Goal: Information Seeking & Learning: Learn about a topic

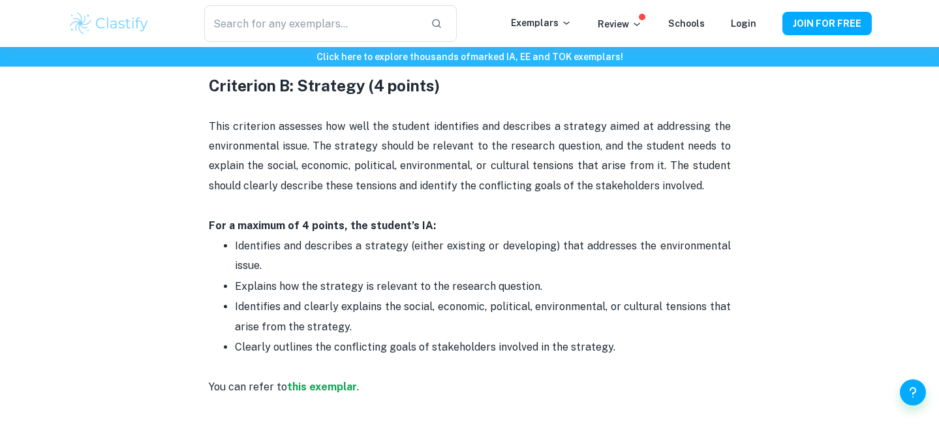
scroll to position [1057, 0]
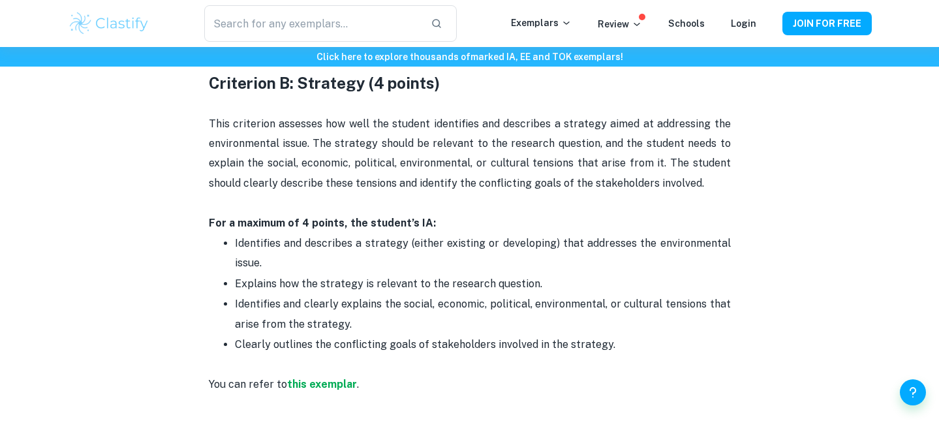
click at [212, 234] on ul "Identifies and describes a strategy (either existing or developing) that addres…" at bounding box center [470, 304] width 522 height 142
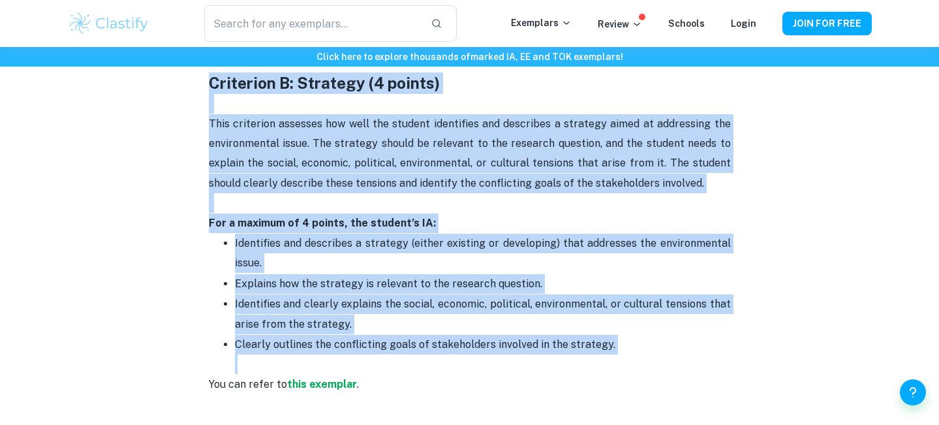
drag, startPoint x: 208, startPoint y: 83, endPoint x: 613, endPoint y: 369, distance: 495.7
copy div "Criterion B: Strategy (4 points) This criterion assesses how well the student i…"
click at [428, 243] on p "Identifies and describes a strategy (either existing or developing) that addres…" at bounding box center [483, 254] width 496 height 40
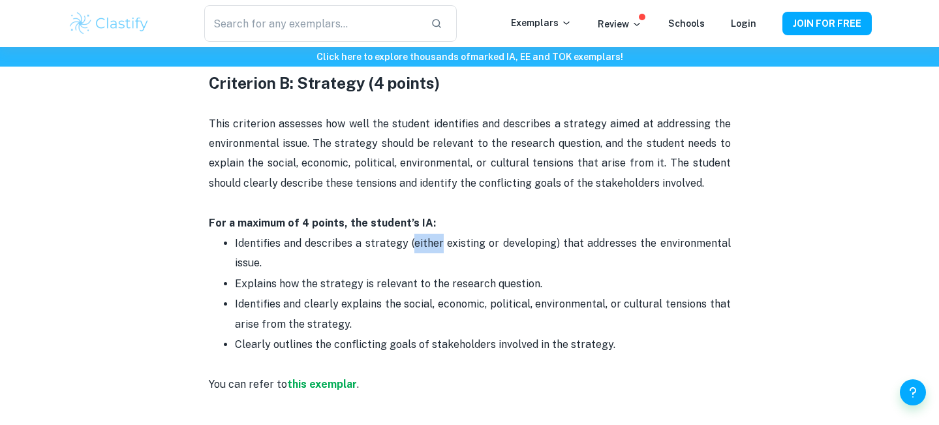
click at [428, 243] on p "Identifies and describes a strategy (either existing or developing) that addres…" at bounding box center [483, 254] width 496 height 40
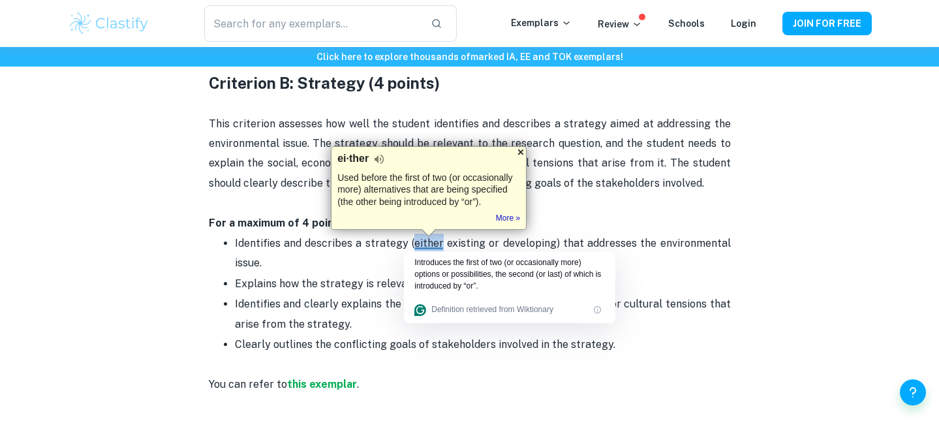
click at [521, 153] on div at bounding box center [520, 152] width 10 height 10
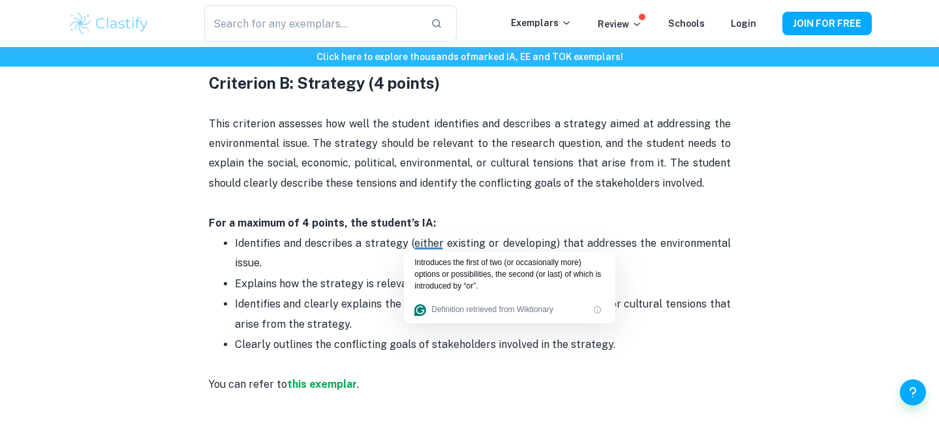
click at [525, 170] on p "This criterion assesses how well the student identifies and describes a strateg…" at bounding box center [470, 154] width 522 height 80
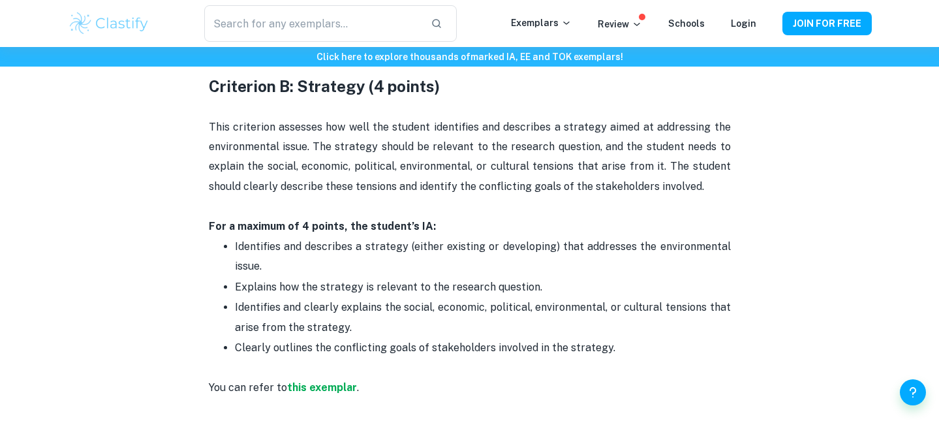
scroll to position [1054, 0]
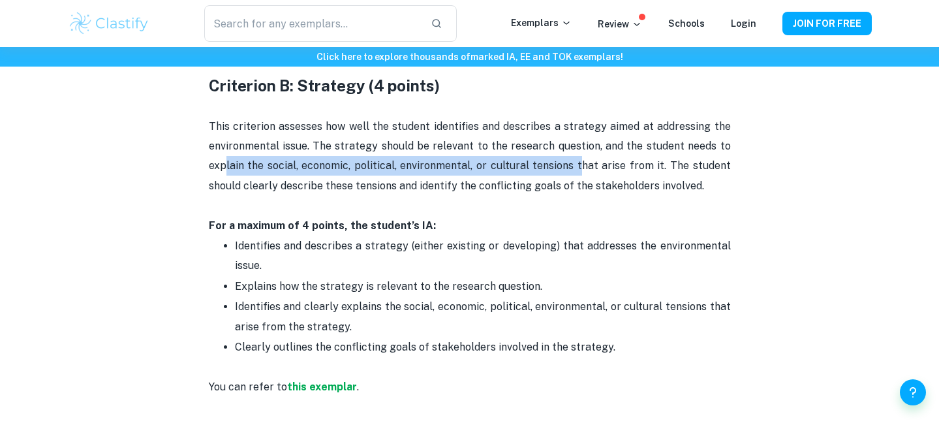
drag, startPoint x: 582, startPoint y: 164, endPoint x: 222, endPoint y: 162, distance: 360.1
click at [222, 162] on p "This criterion assesses how well the student identifies and describes a strateg…" at bounding box center [470, 157] width 522 height 80
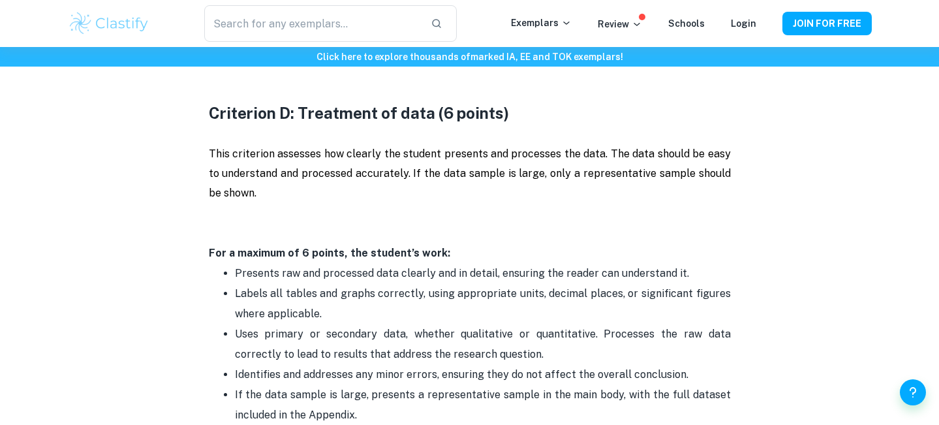
scroll to position [1975, 0]
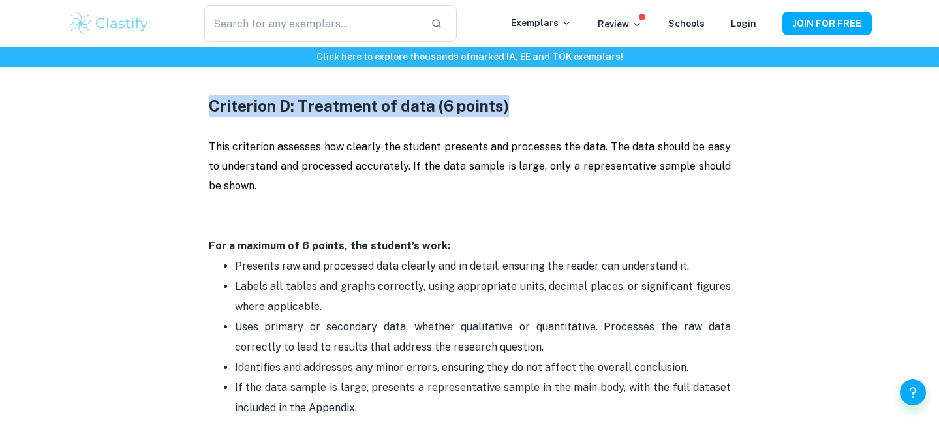
drag, startPoint x: 517, startPoint y: 109, endPoint x: 207, endPoint y: 110, distance: 309.8
copy strong "Criterion D: Treatment of data (6 points)"
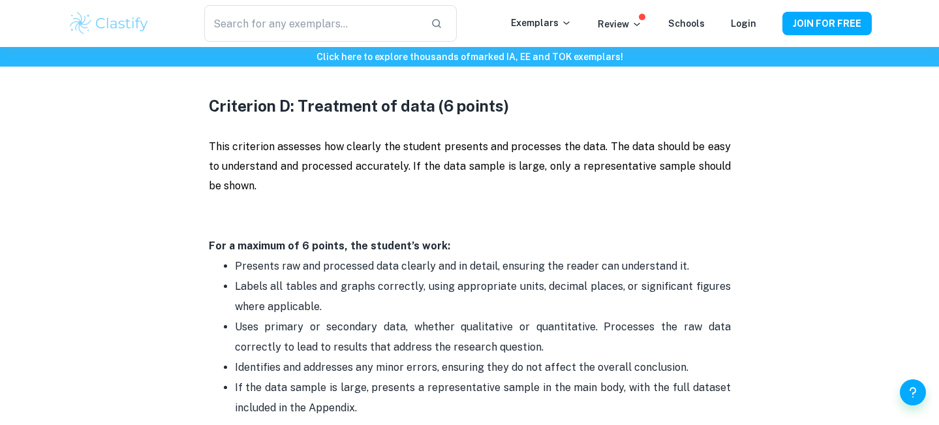
click at [356, 212] on p at bounding box center [470, 206] width 522 height 20
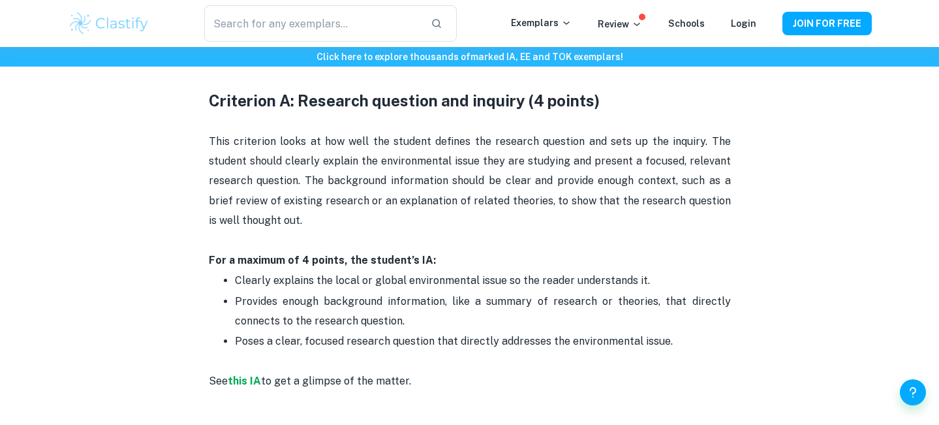
scroll to position [692, 0]
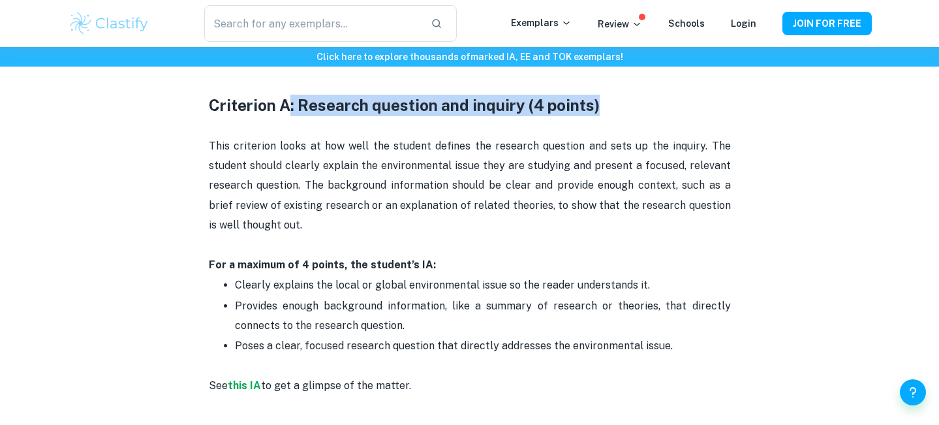
drag, startPoint x: 611, startPoint y: 104, endPoint x: 284, endPoint y: 102, distance: 327.4
click at [284, 103] on h3 "Criterion A: Research question and inquiry (4 points)" at bounding box center [470, 106] width 522 height 22
copy strong ": Research question and inquiry (4 points)"
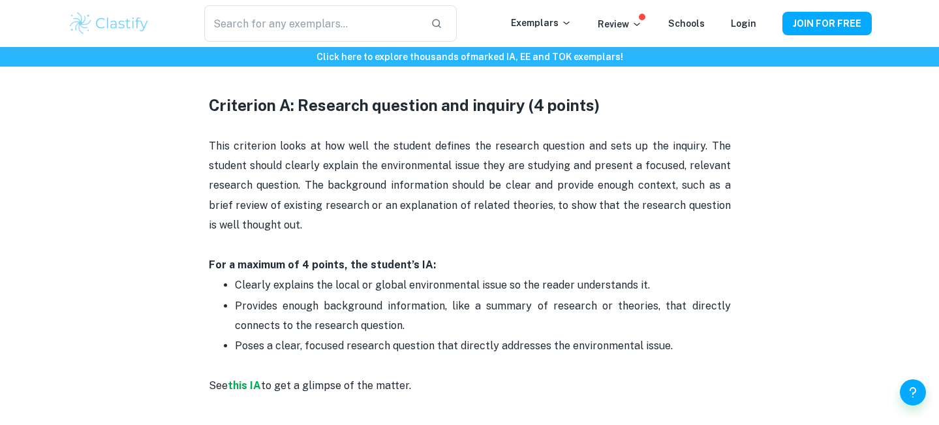
click at [661, 264] on p "For a maximum of 4 points, the student’s IA:" at bounding box center [470, 265] width 522 height 20
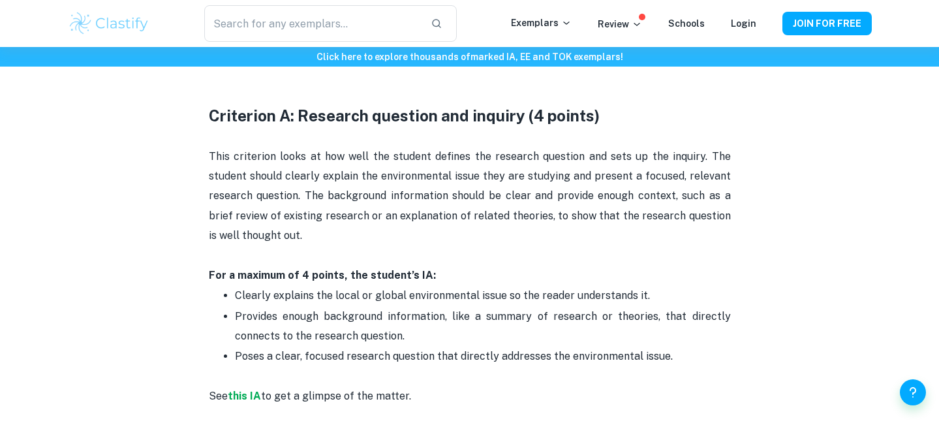
scroll to position [655, 0]
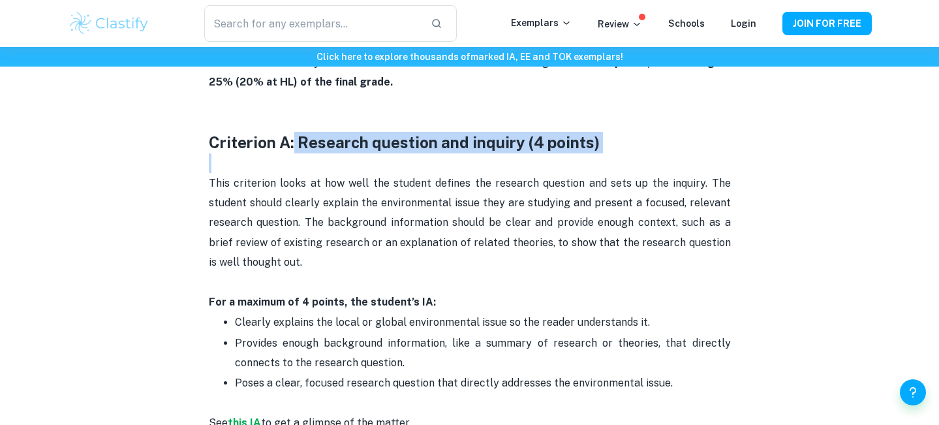
drag, startPoint x: 295, startPoint y: 141, endPoint x: 579, endPoint y: 168, distance: 285.1
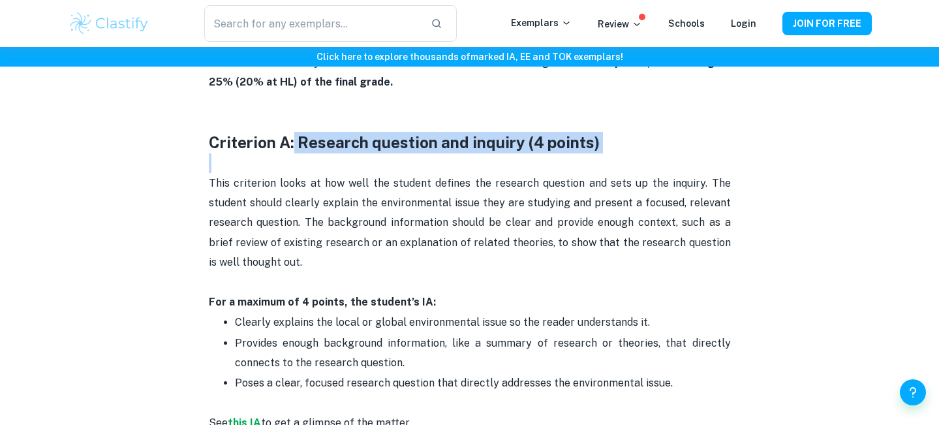
copy div "Research question and inquiry (4 points)"
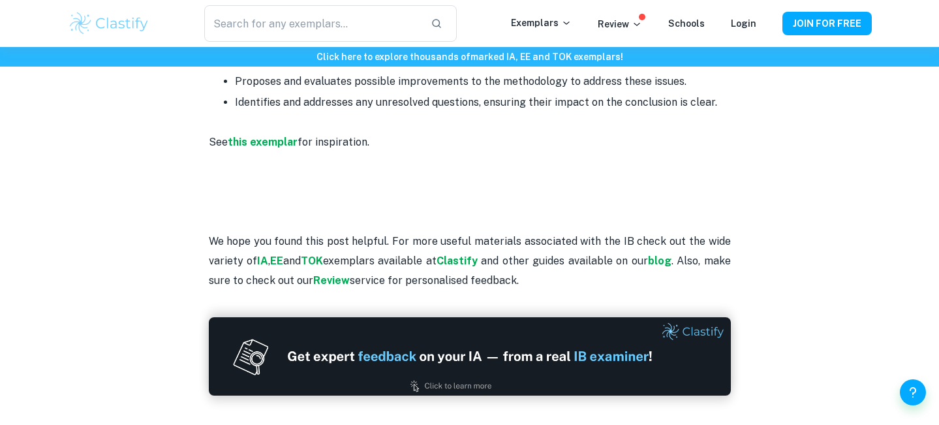
scroll to position [2972, 0]
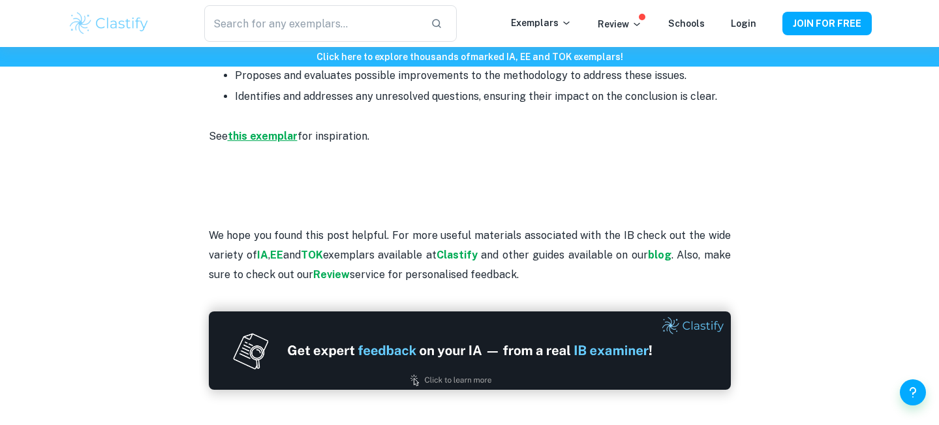
click at [281, 135] on strong "this exemplar" at bounding box center [263, 136] width 70 height 12
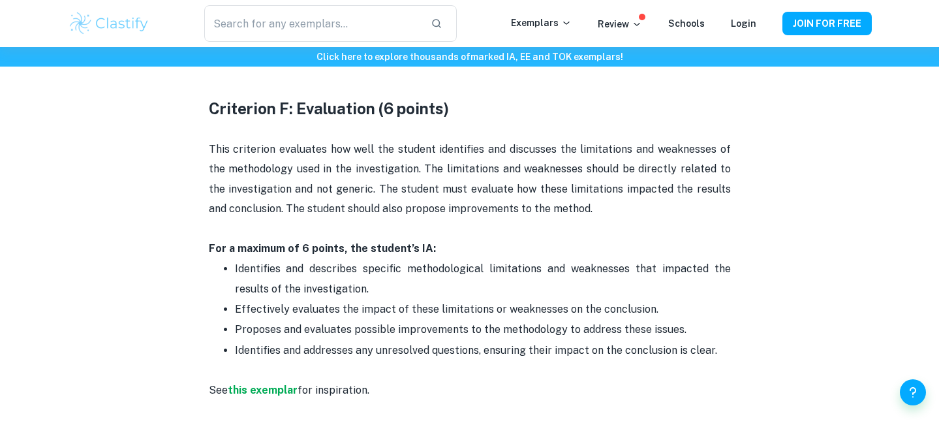
scroll to position [2717, 0]
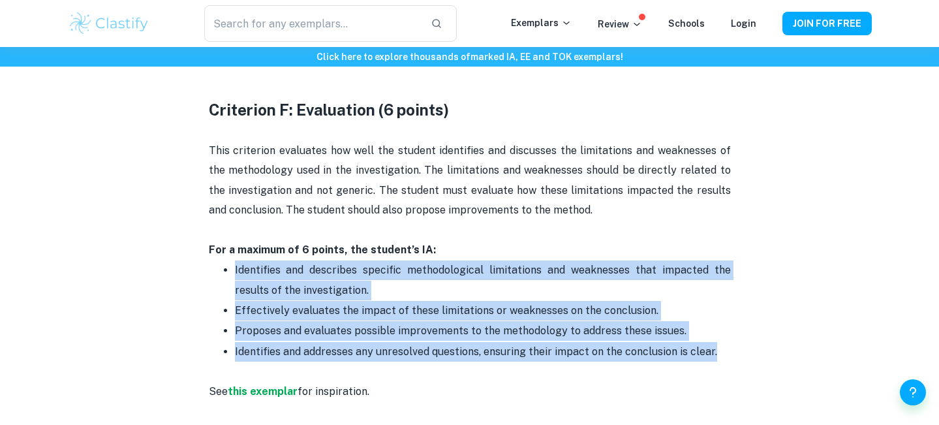
drag, startPoint x: 714, startPoint y: 351, endPoint x: 220, endPoint y: 280, distance: 498.1
click at [220, 280] on ul "Identifies and describes specific methodological limitations and weaknesses tha…" at bounding box center [470, 320] width 522 height 121
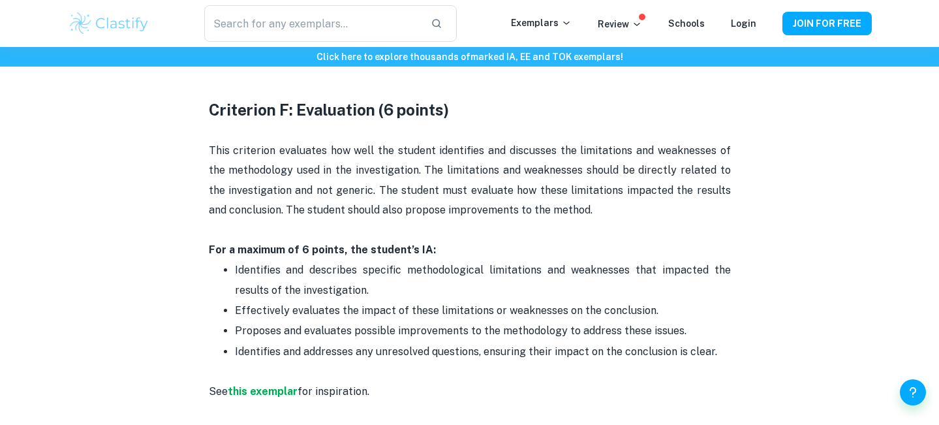
click at [320, 320] on p "Effectively evaluates the impact of these limitations or weaknesses on the conc…" at bounding box center [483, 311] width 496 height 20
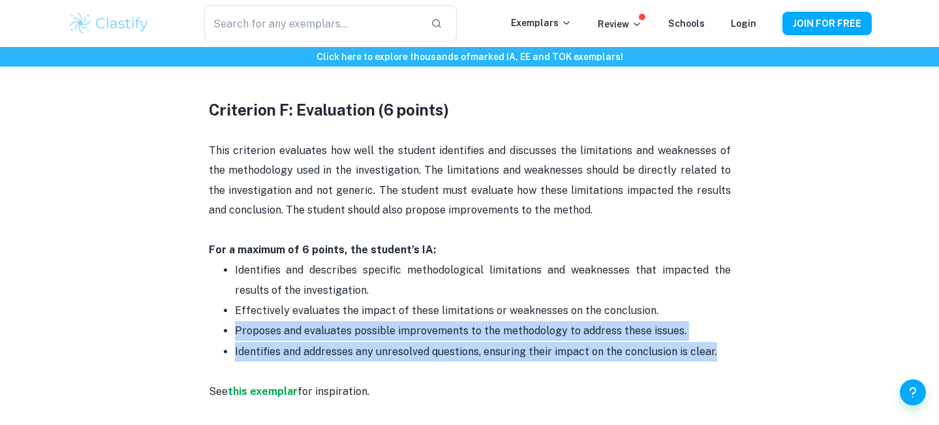
drag, startPoint x: 232, startPoint y: 335, endPoint x: 714, endPoint y: 355, distance: 482.5
click at [714, 355] on ul "Identifies and describes specific methodological limitations and weaknesses tha…" at bounding box center [470, 320] width 522 height 121
copy ul "Proposes and evaluates possible improvements to the methodology to address thes…"
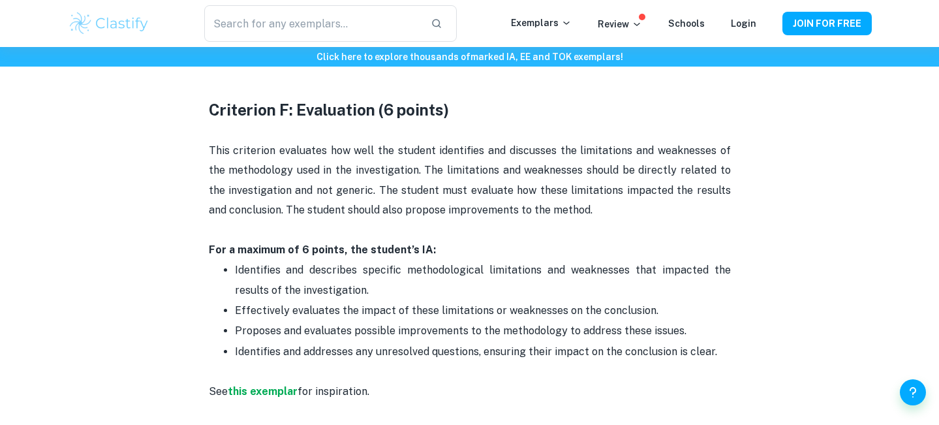
click at [611, 371] on p "Identifies and addresses any unresolved questions, ensuring their impact on the…" at bounding box center [483, 362] width 496 height 40
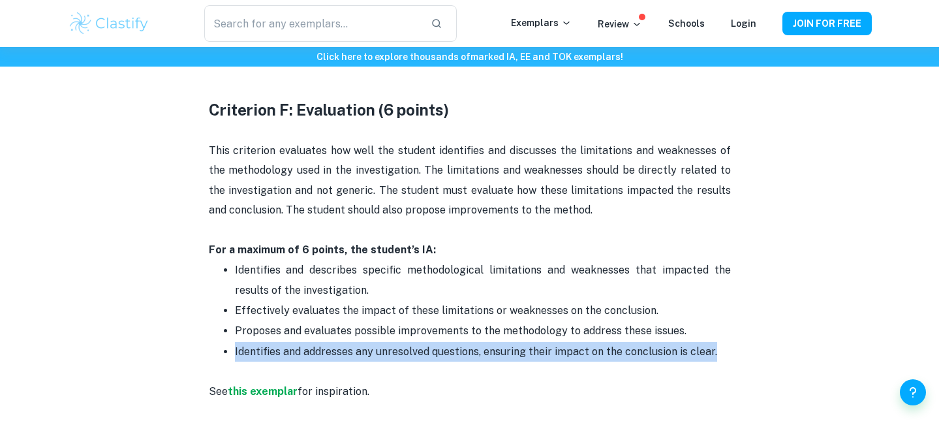
drag, startPoint x: 716, startPoint y: 352, endPoint x: 220, endPoint y: 353, distance: 496.4
click at [220, 353] on ul "Identifies and describes specific methodological limitations and weaknesses tha…" at bounding box center [470, 320] width 522 height 121
copy p "Identifies and addresses any unresolved questions, ensuring their impact on the…"
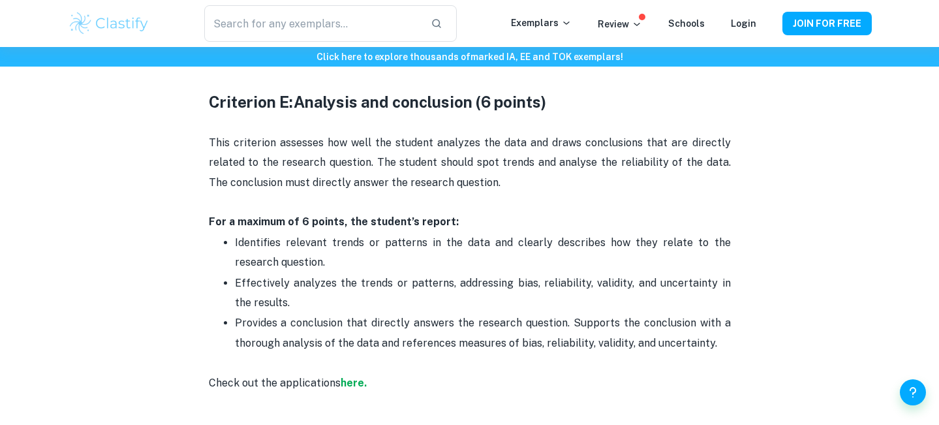
scroll to position [2383, 0]
click at [359, 208] on p at bounding box center [470, 201] width 522 height 20
drag, startPoint x: 230, startPoint y: 282, endPoint x: 305, endPoint y: 306, distance: 78.0
click at [305, 306] on ul "Identifies relevant trends or patterns in the data and clearly describes how th…" at bounding box center [470, 301] width 522 height 141
click at [585, 340] on p "Provides a conclusion that directly answers the research question. Supports the…" at bounding box center [483, 341] width 496 height 59
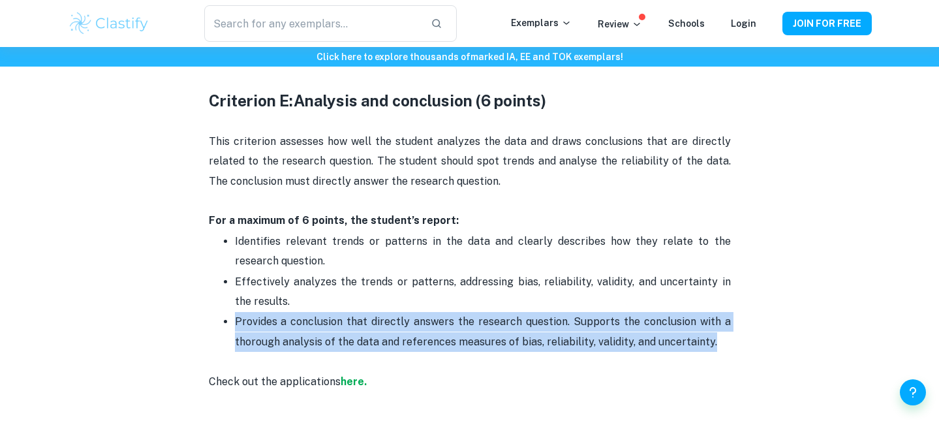
drag, startPoint x: 715, startPoint y: 344, endPoint x: 232, endPoint y: 325, distance: 483.1
click at [232, 325] on ul "Identifies relevant trends or patterns in the data and clearly describes how th…" at bounding box center [470, 301] width 522 height 141
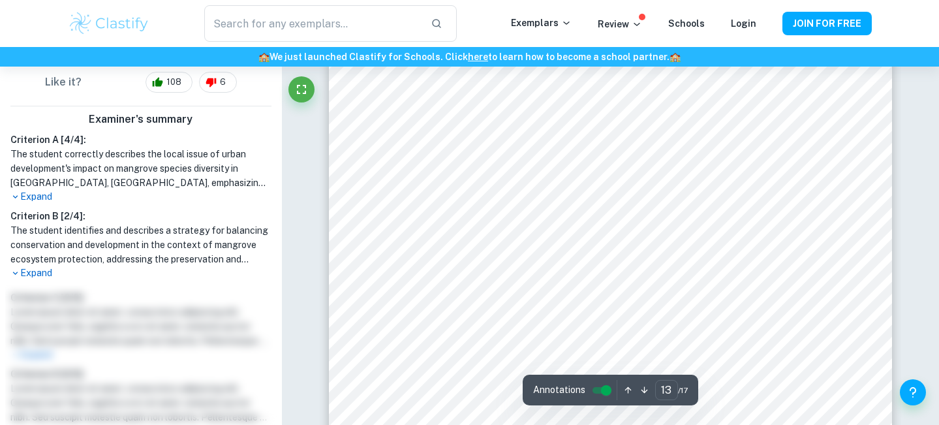
scroll to position [9189, 0]
type input "12"
